Goal: Find contact information: Find contact information

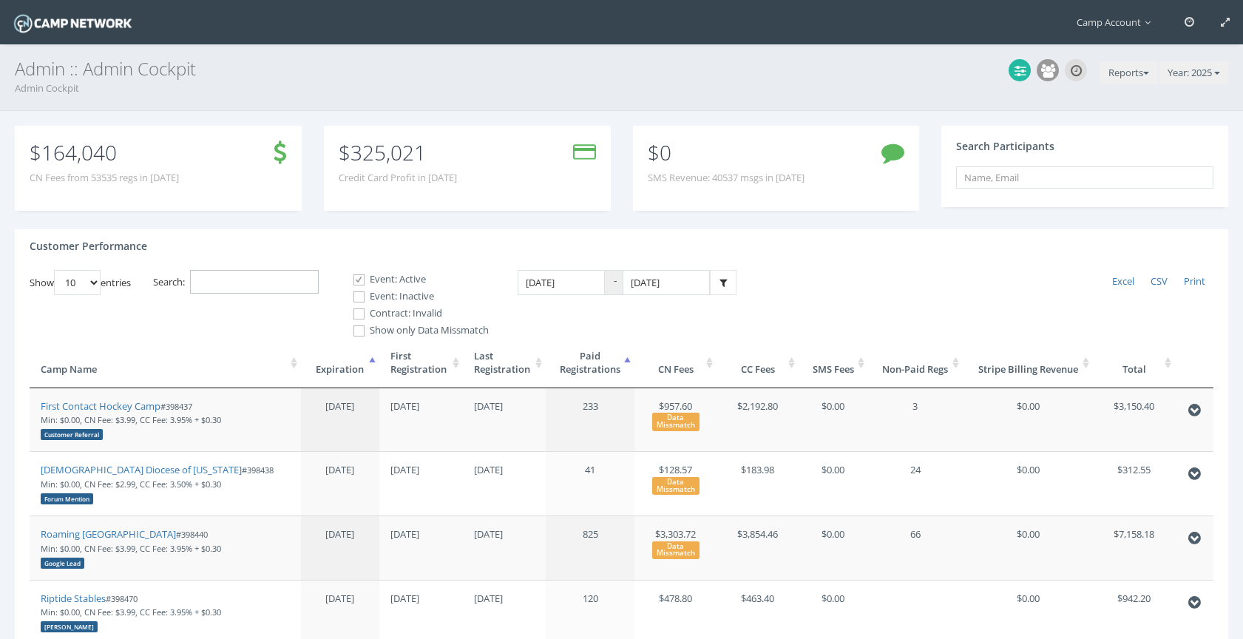
click at [279, 281] on input "Search:" at bounding box center [254, 282] width 129 height 24
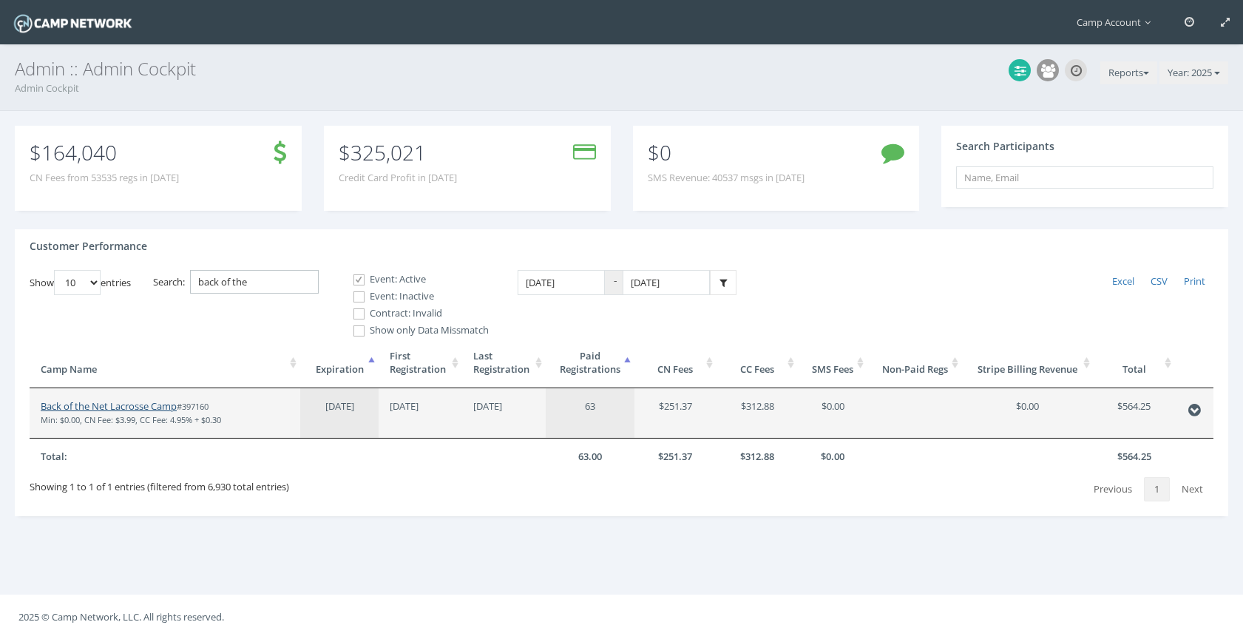
type input "back of the"
click at [146, 405] on link "Back of the Net Lacrosse Camp" at bounding box center [109, 405] width 136 height 13
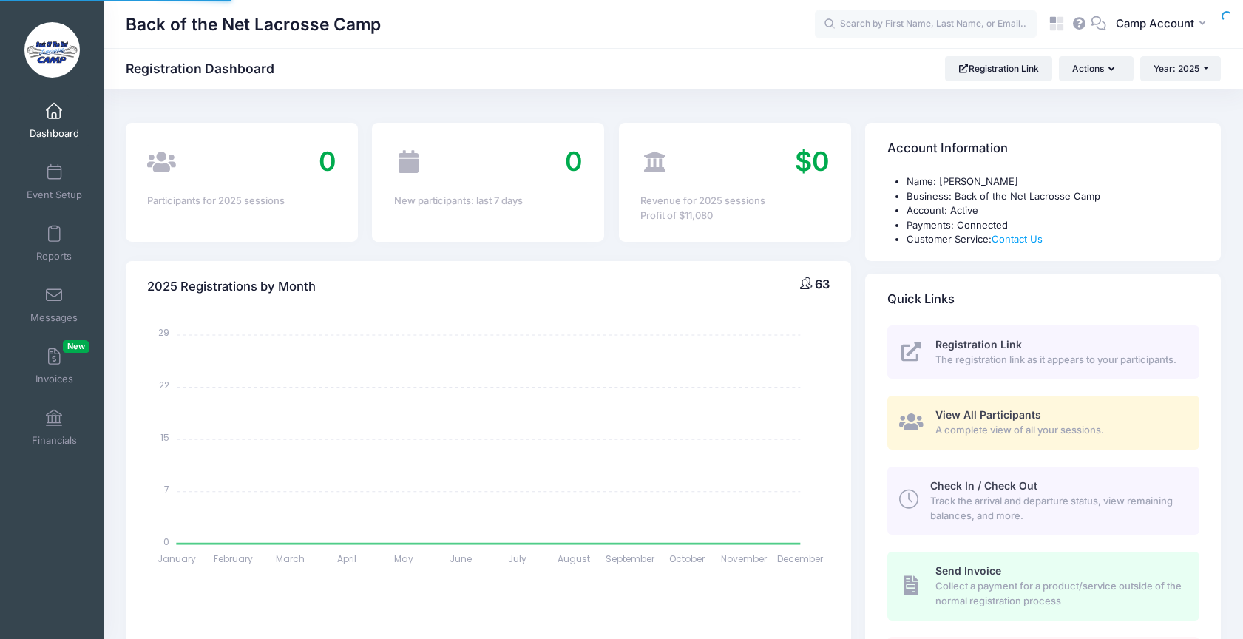
select select
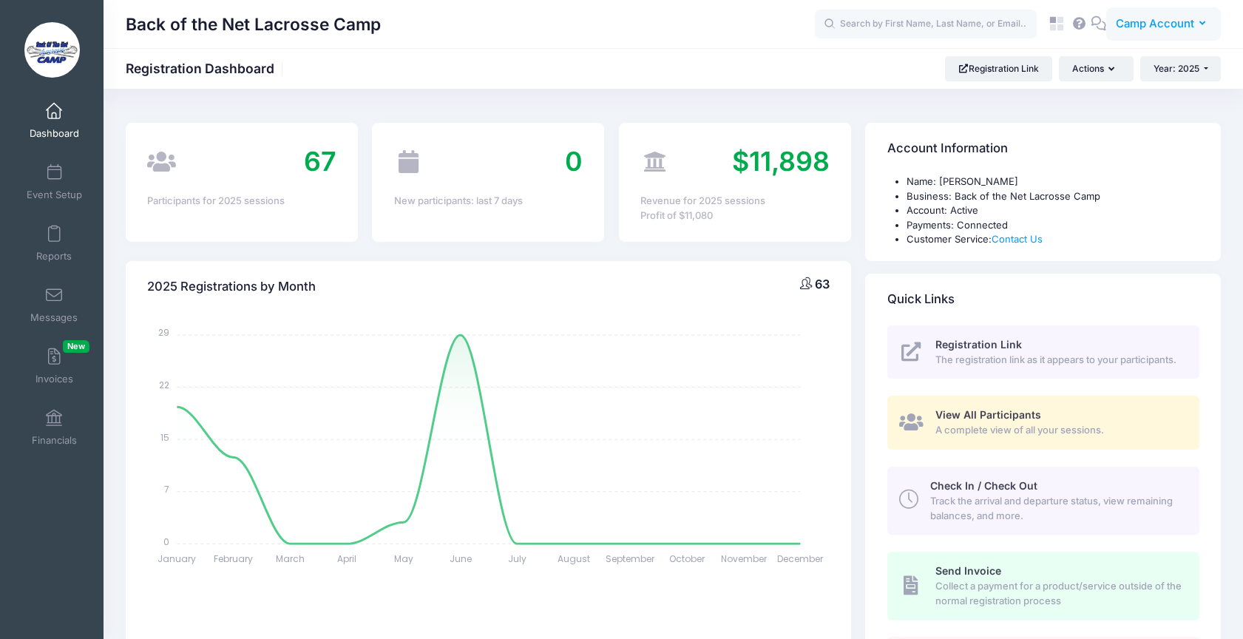
click at [1145, 15] on button "CA Camp Account" at bounding box center [1163, 24] width 115 height 34
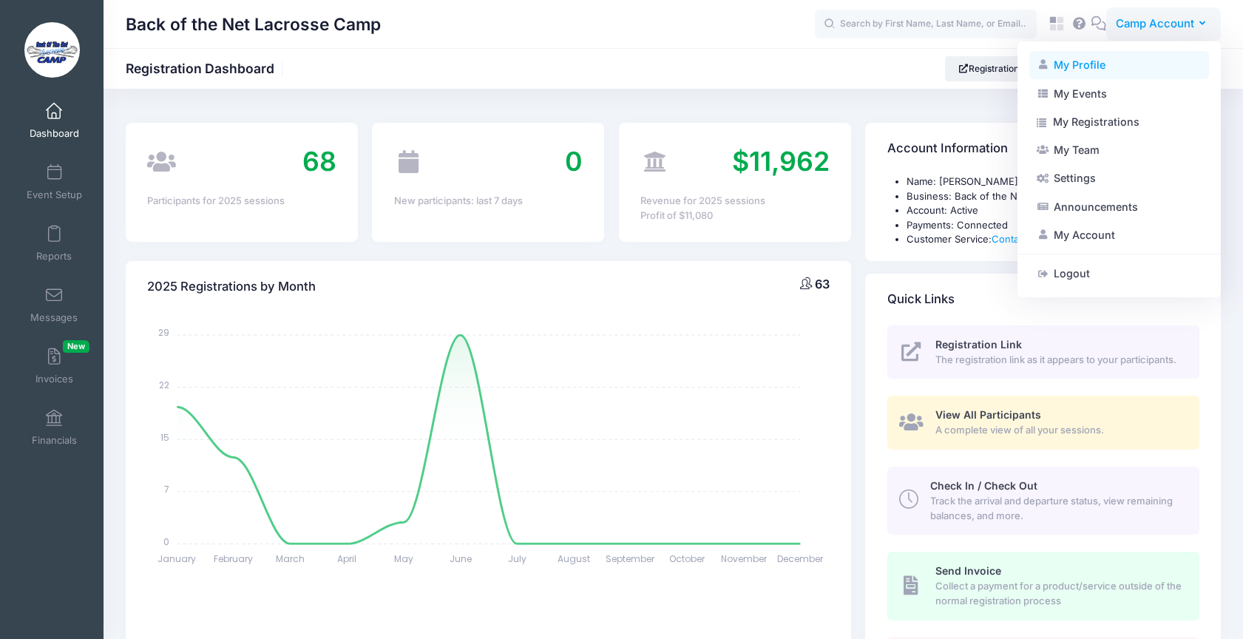
click at [1120, 66] on link "My Profile" at bounding box center [1119, 65] width 180 height 28
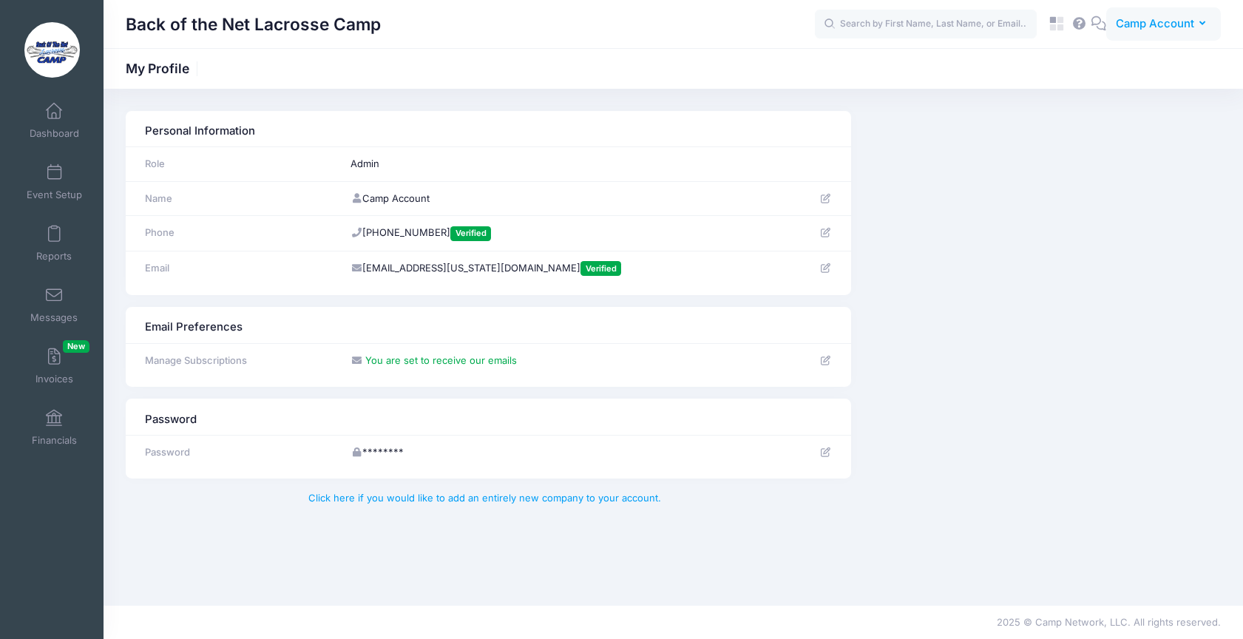
click at [1148, 33] on button "CA Camp Account" at bounding box center [1163, 24] width 115 height 34
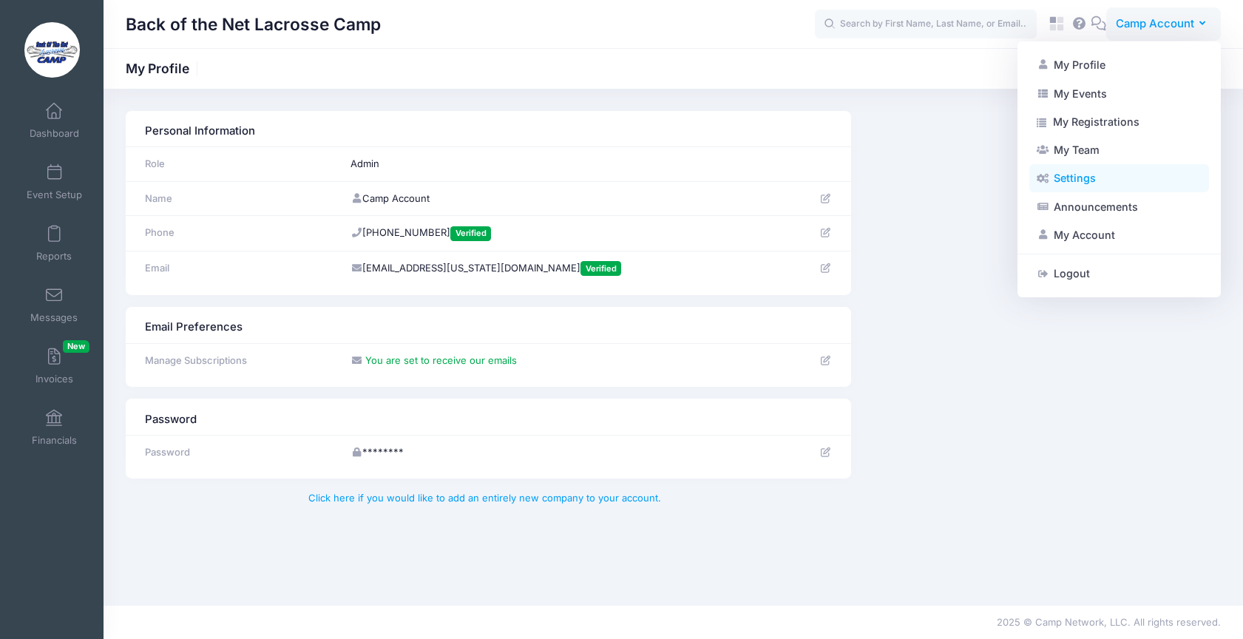
click at [1114, 188] on link "Settings" at bounding box center [1119, 178] width 180 height 28
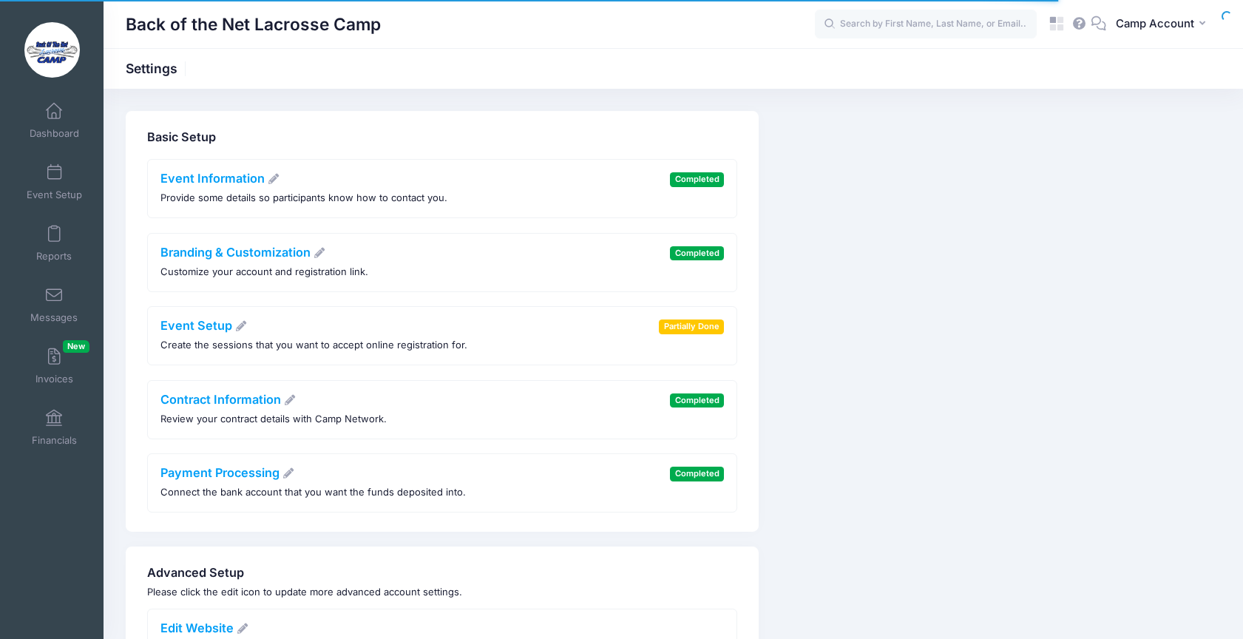
scroll to position [275, 0]
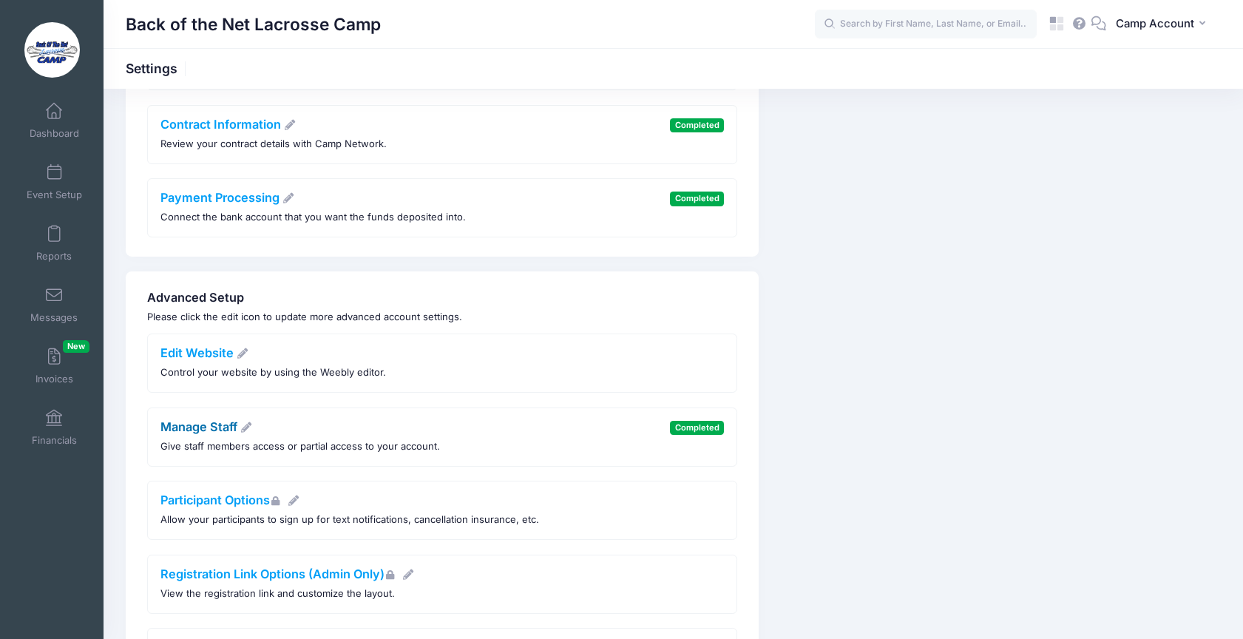
click at [212, 424] on link "Manage Staff" at bounding box center [206, 426] width 92 height 15
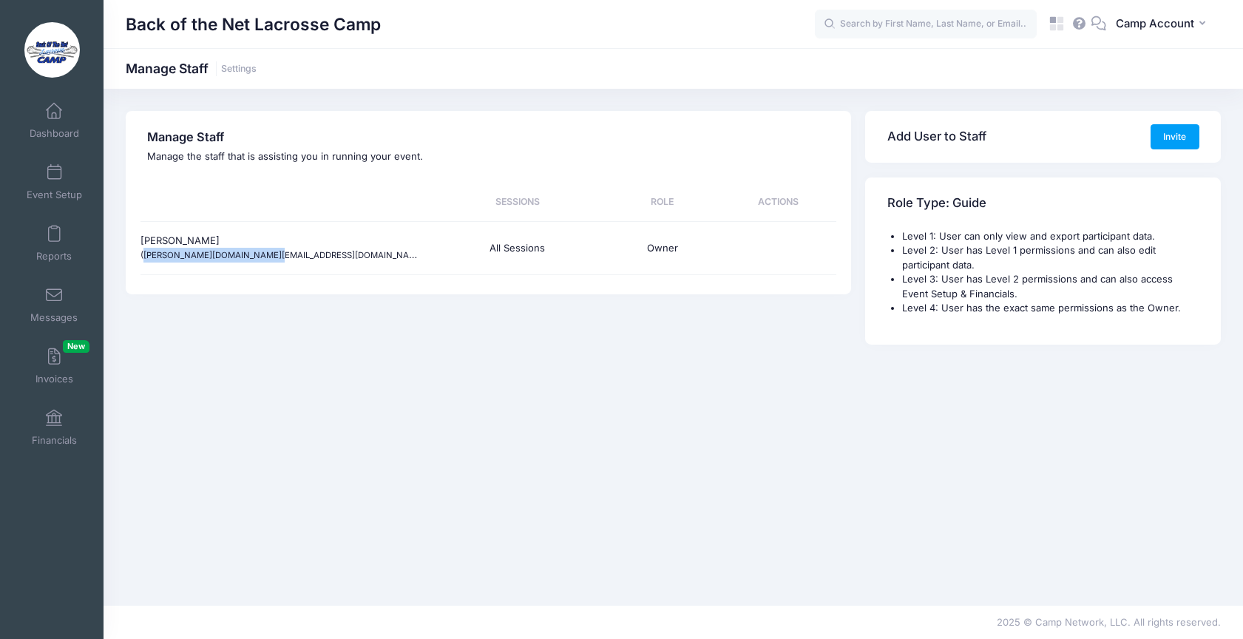
drag, startPoint x: 248, startPoint y: 256, endPoint x: 146, endPoint y: 259, distance: 102.1
click at [146, 259] on small "([PERSON_NAME][DOMAIN_NAME][EMAIL_ADDRESS][DOMAIN_NAME])" at bounding box center [283, 254] width 287 height 12
copy small "[PERSON_NAME][DOMAIN_NAME][EMAIL_ADDRESS][DOMAIN_NAME]"
click at [1137, 23] on span "Camp Account" at bounding box center [1155, 24] width 78 height 16
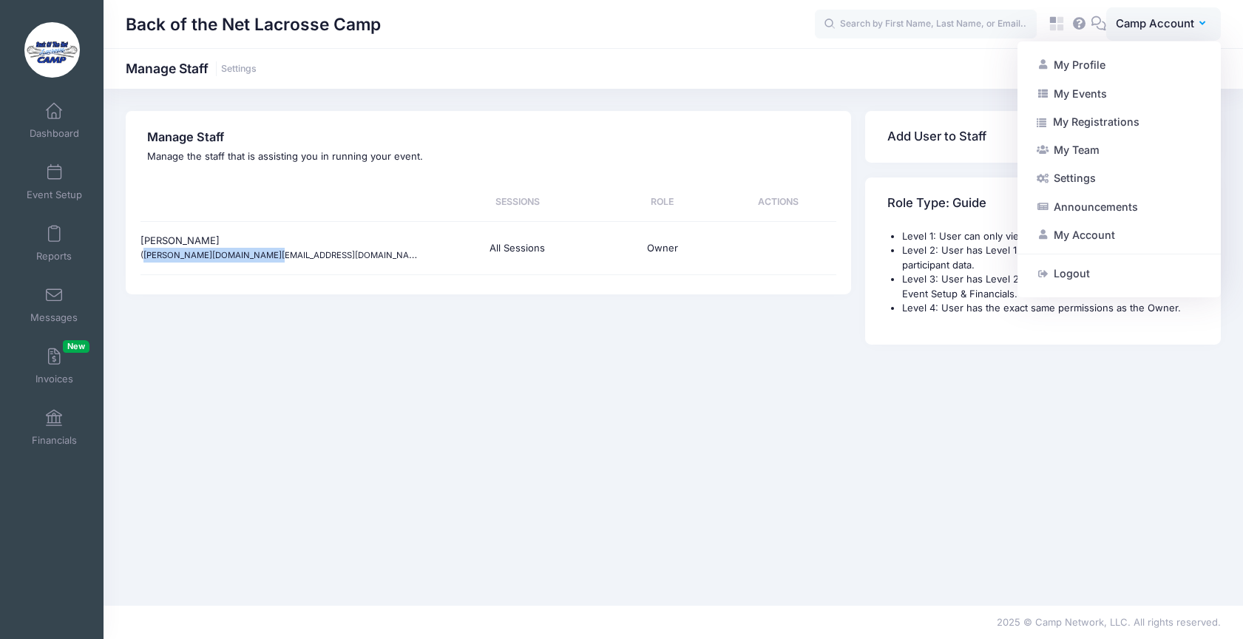
click at [430, 256] on span at bounding box center [434, 254] width 8 height 9
